Goal: Task Accomplishment & Management: Use online tool/utility

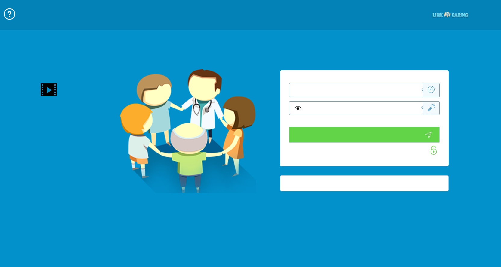
type input "התחבר עכשיו"
type input "עדיין לא? צור חשבון!"
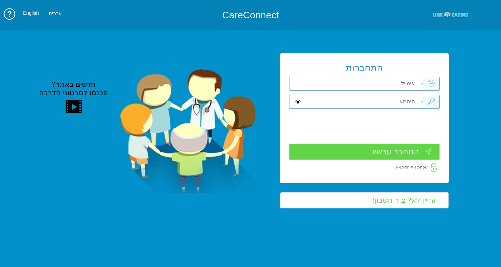
click at [396, 88] on input "text" at bounding box center [363, 83] width 119 height 13
type input "ל"
type input "keren.ml@pbsh.health.gov.il"
type input "w"
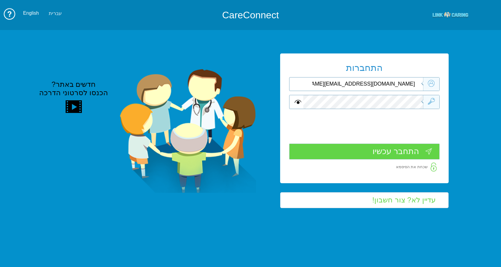
click at [367, 150] on input "התחבר עכשיו" at bounding box center [364, 152] width 150 height 16
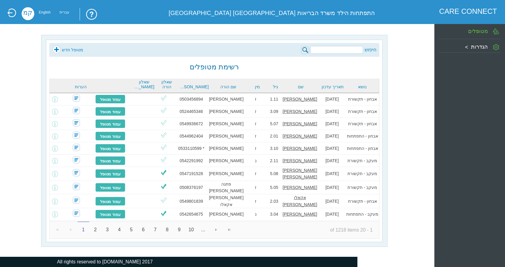
click at [333, 50] on input "search" at bounding box center [336, 50] width 53 height 8
type input "e"
type input "r"
type input "ריף"
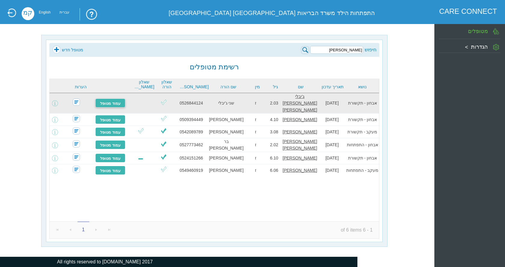
click at [112, 99] on link "עמוד מטופל" at bounding box center [110, 103] width 30 height 9
click at [112, 100] on link "עמוד מטופל" at bounding box center [110, 103] width 30 height 9
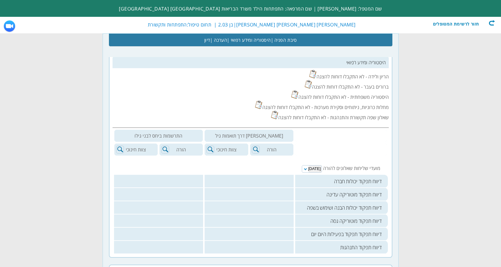
scroll to position [90, 0]
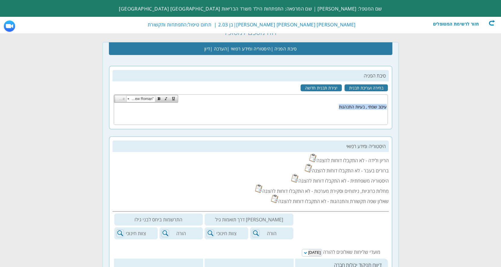
drag, startPoint x: 335, startPoint y: 107, endPoint x: 396, endPoint y: 106, distance: 60.5
click at [387, 106] on html "עיכוב שפתי , בעיות התנהגות" at bounding box center [250, 113] width 273 height 21
click at [374, 110] on body "עיכוב שפתי , בעיות התנהגות" at bounding box center [250, 113] width 273 height 21
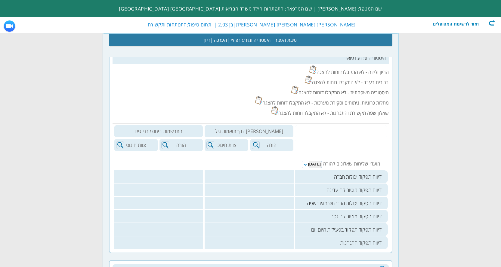
scroll to position [153, 0]
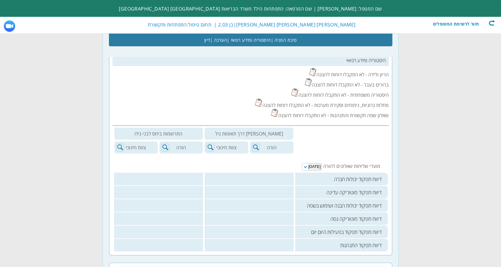
click at [493, 23] on div "חזור לרשימת המטופלים" at bounding box center [460, 23] width 69 height 6
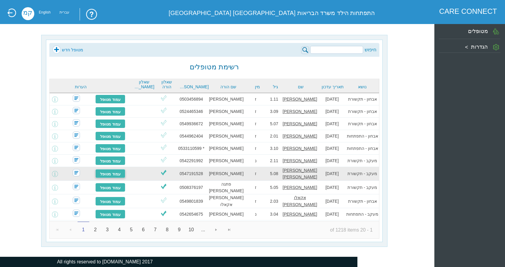
click at [114, 171] on link "עמוד מטופל" at bounding box center [110, 173] width 30 height 9
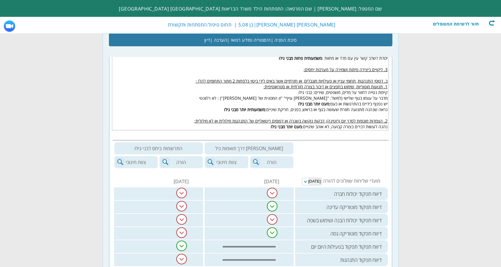
scroll to position [369, 0]
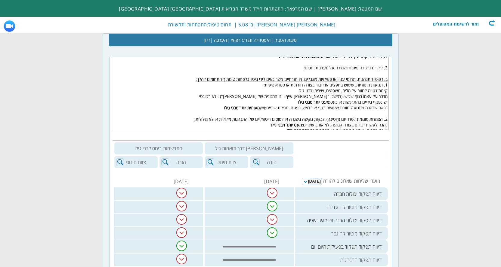
drag, startPoint x: 303, startPoint y: 70, endPoint x: 382, endPoint y: 67, distance: 78.9
click at [367, 69] on u "3. ליקויים ביצירה פיתוח ושמירה על מערכות יחסים:" at bounding box center [345, 68] width 84 height 6
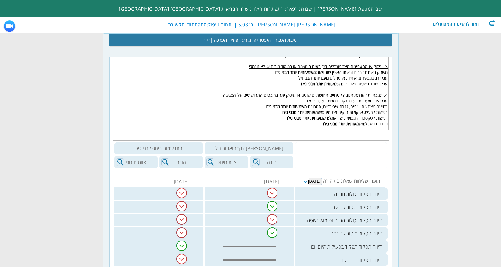
scroll to position [459, 0]
